Goal: Transaction & Acquisition: Subscribe to service/newsletter

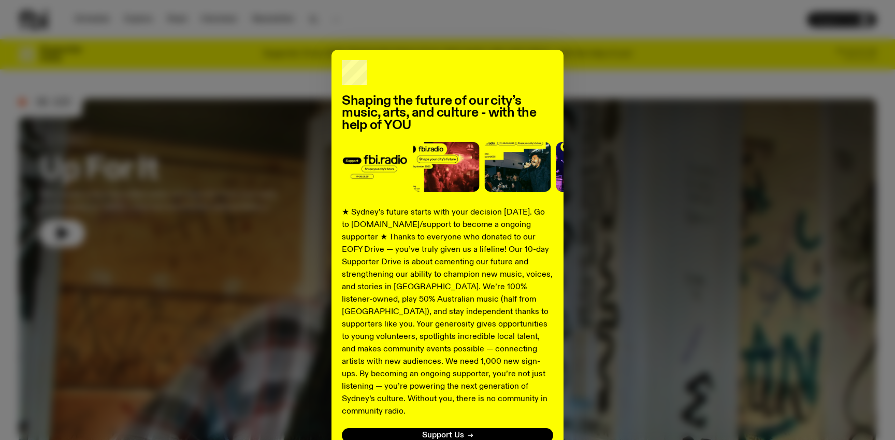
click at [829, 23] on div "Shaping the future of our city’s music, arts, and culture - with the help of YO…" at bounding box center [447, 220] width 895 height 440
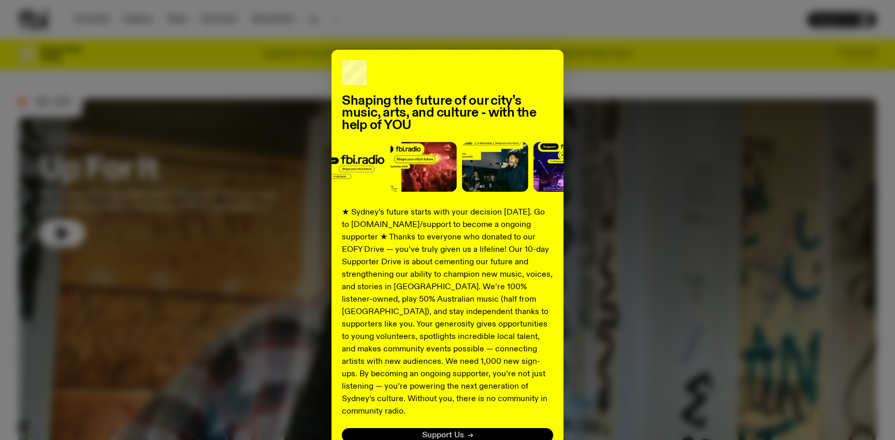
click at [452, 432] on span "Support Us" at bounding box center [443, 436] width 42 height 8
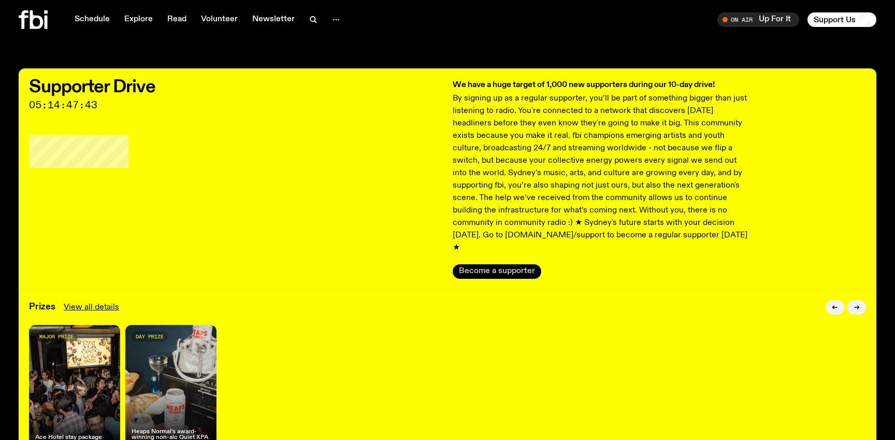
click at [500, 264] on button "Become a supporter" at bounding box center [497, 271] width 89 height 15
